Goal: Obtain resource: Download file/media

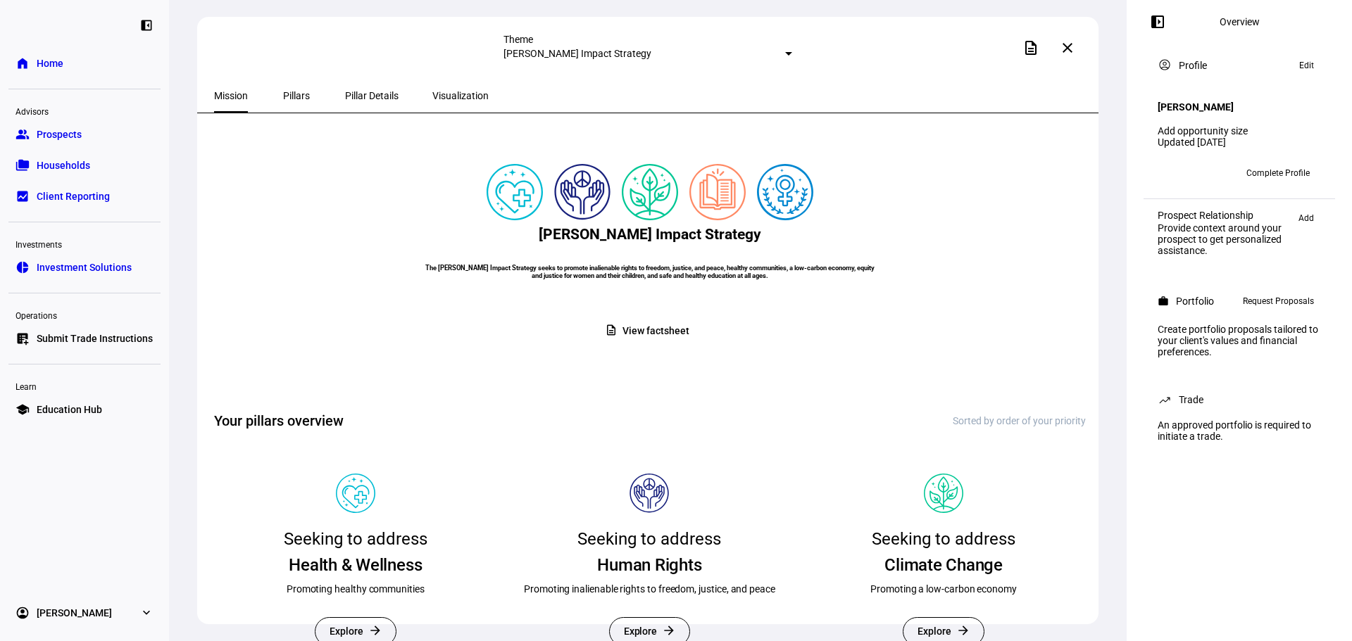
click at [622, 345] on span at bounding box center [649, 330] width 112 height 27
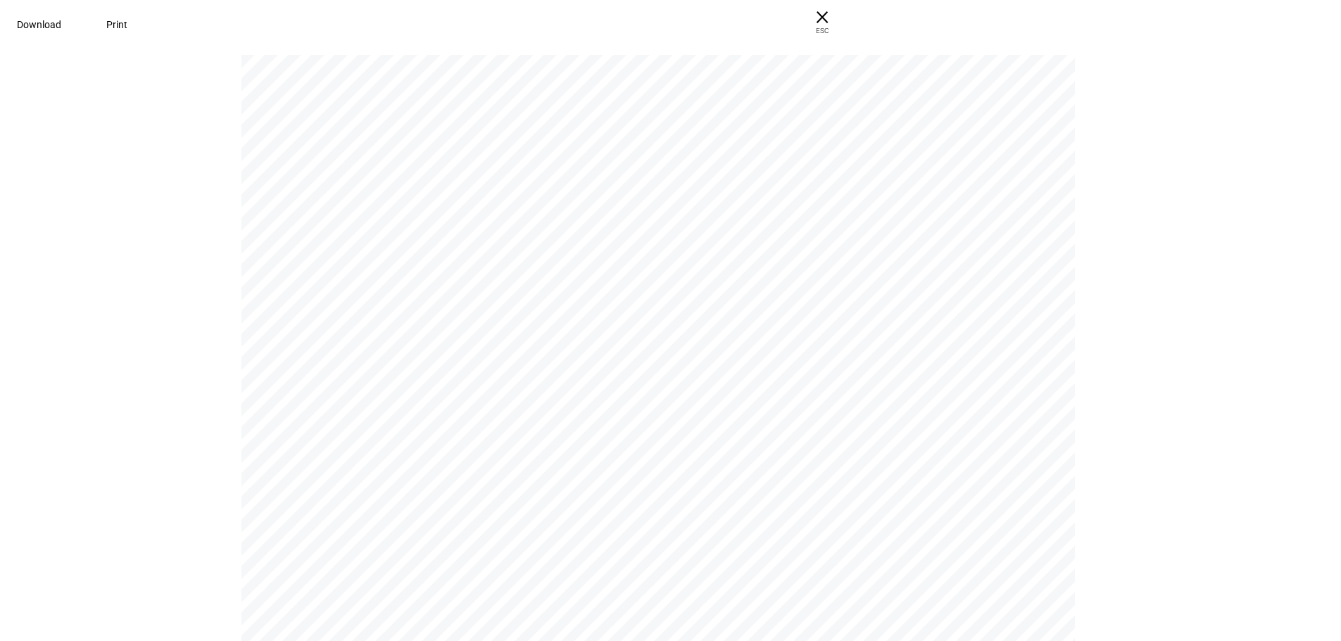
click at [61, 30] on span "Download" at bounding box center [39, 24] width 44 height 11
click at [845, 7] on span "× ESC" at bounding box center [822, 22] width 45 height 45
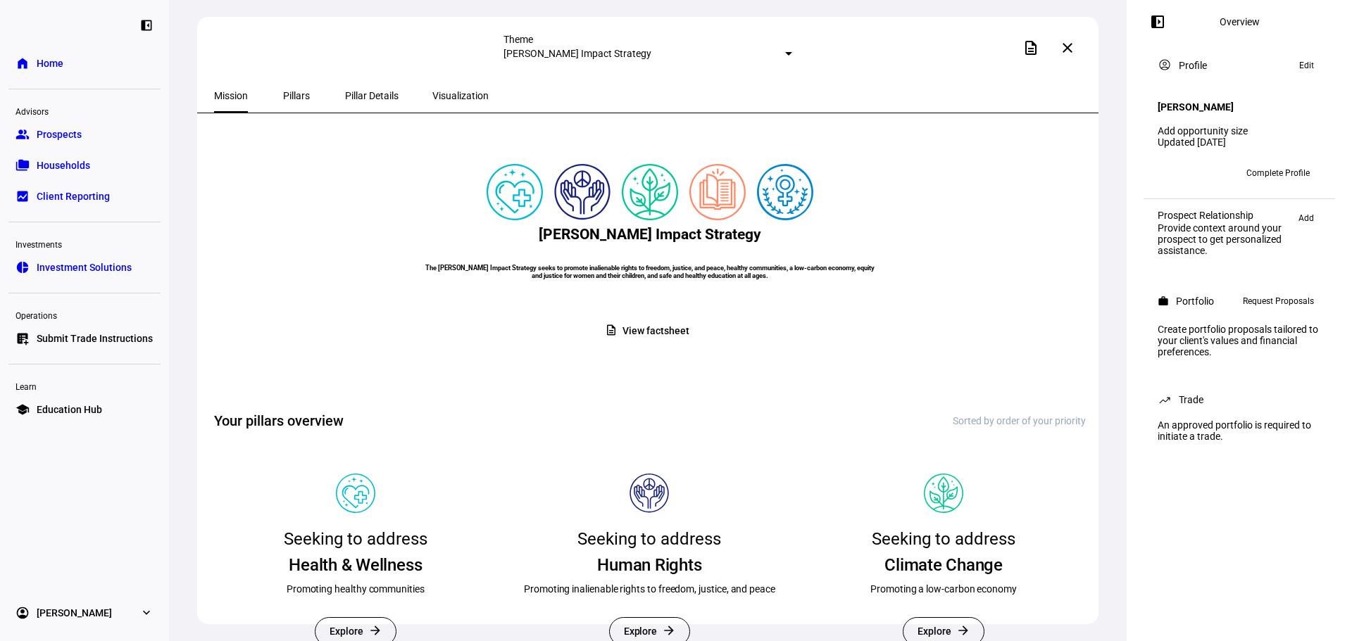
click at [283, 95] on span "Pillars" at bounding box center [296, 96] width 27 height 10
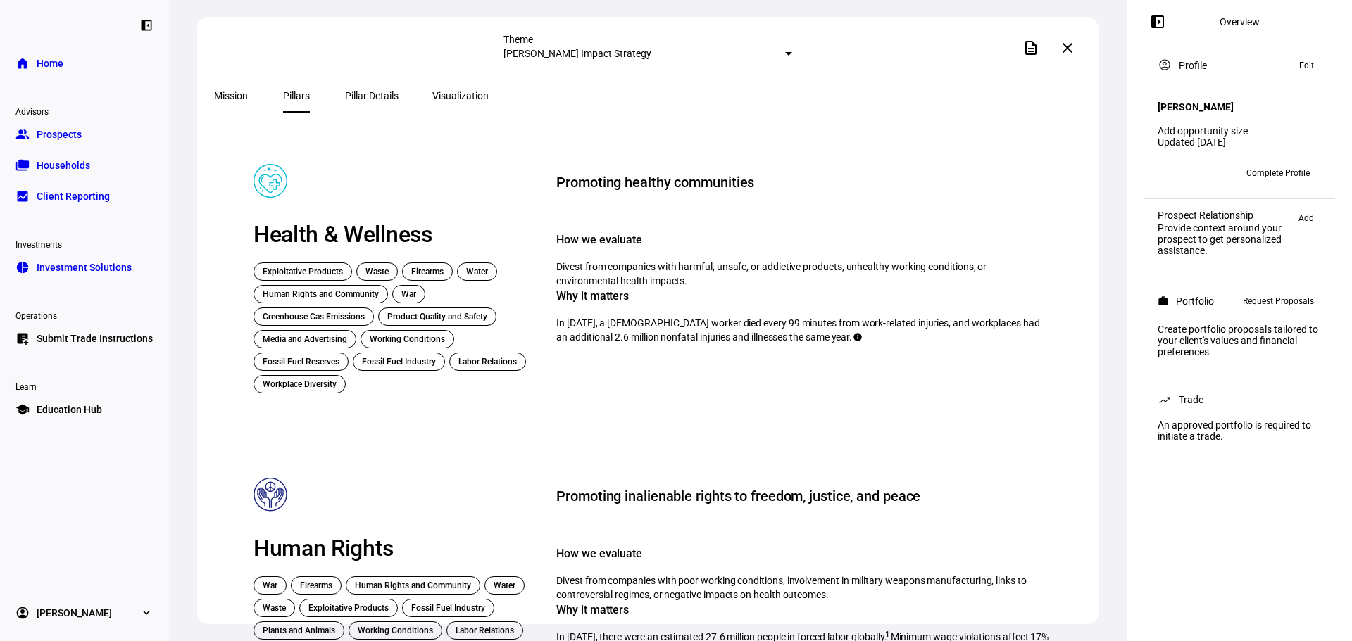
click at [352, 97] on span "Pillar Details" at bounding box center [371, 96] width 53 height 10
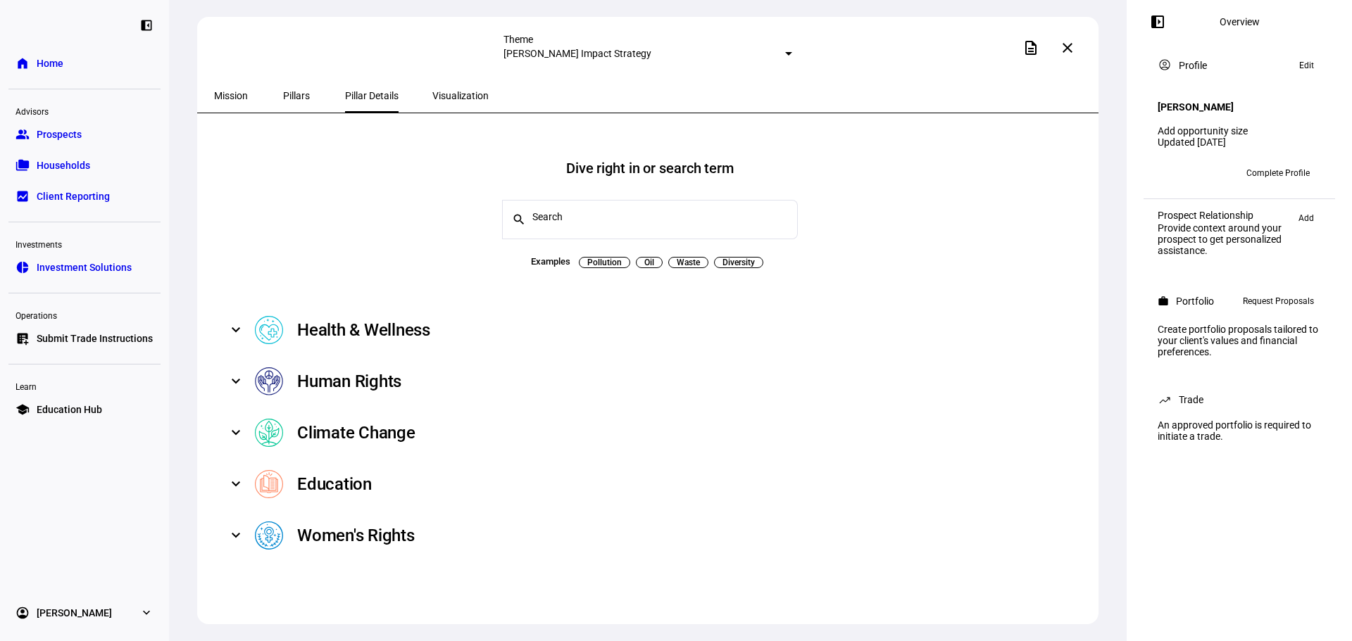
click at [432, 87] on span "Visualization" at bounding box center [460, 96] width 56 height 34
